Goal: Find specific page/section: Find specific page/section

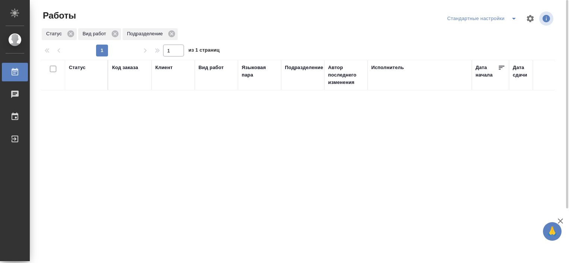
click at [484, 19] on div "Стандартные настройки" at bounding box center [483, 19] width 76 height 12
click at [511, 18] on icon "split button" at bounding box center [513, 18] width 9 height 9
click at [495, 35] on li "В работе" at bounding box center [483, 34] width 76 height 12
click at [510, 20] on icon "split button" at bounding box center [513, 18] width 9 height 9
click at [503, 37] on li "Стандартные настройки" at bounding box center [500, 34] width 71 height 12
